Goal: Information Seeking & Learning: Learn about a topic

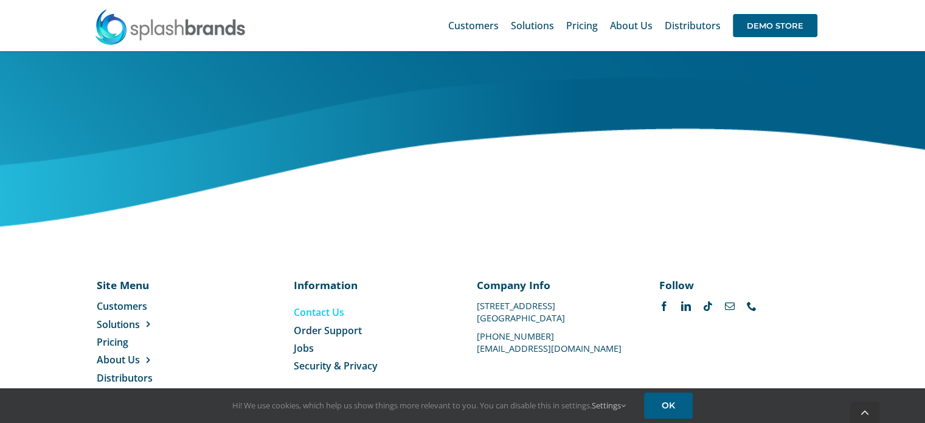
scroll to position [697, 0]
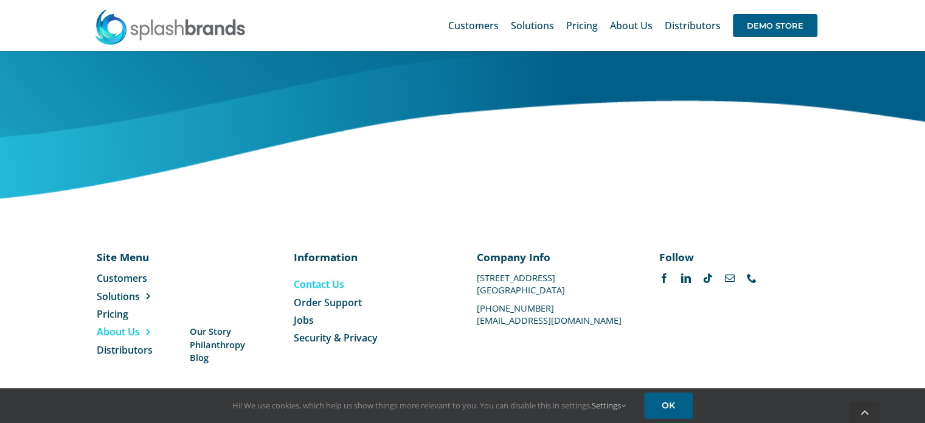
click at [124, 328] on span "About Us" at bounding box center [118, 331] width 43 height 13
click at [207, 326] on span "Our Story" at bounding box center [209, 331] width 41 height 13
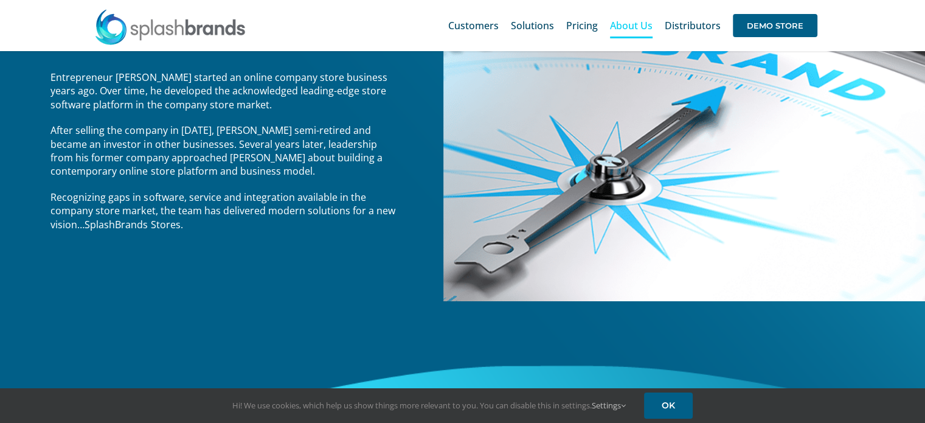
scroll to position [173, 0]
